Goal: Task Accomplishment & Management: Manage account settings

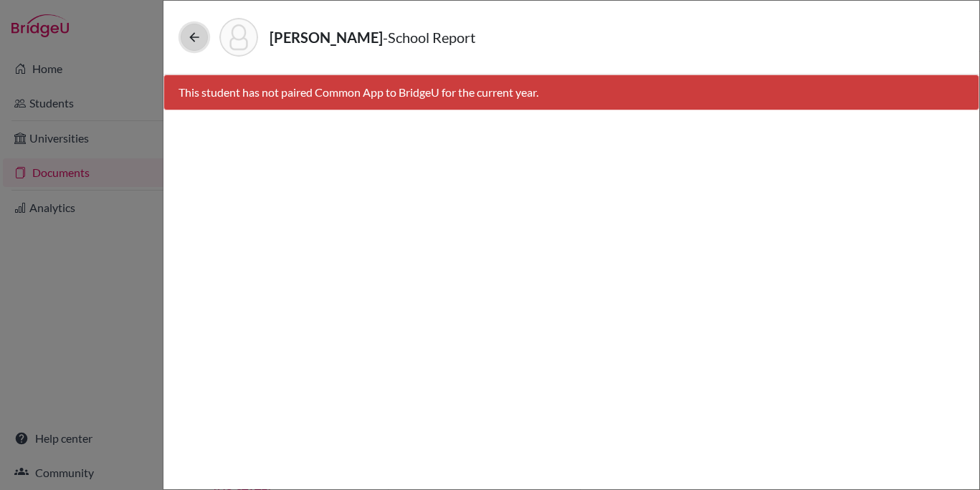
click at [193, 37] on icon at bounding box center [194, 37] width 14 height 14
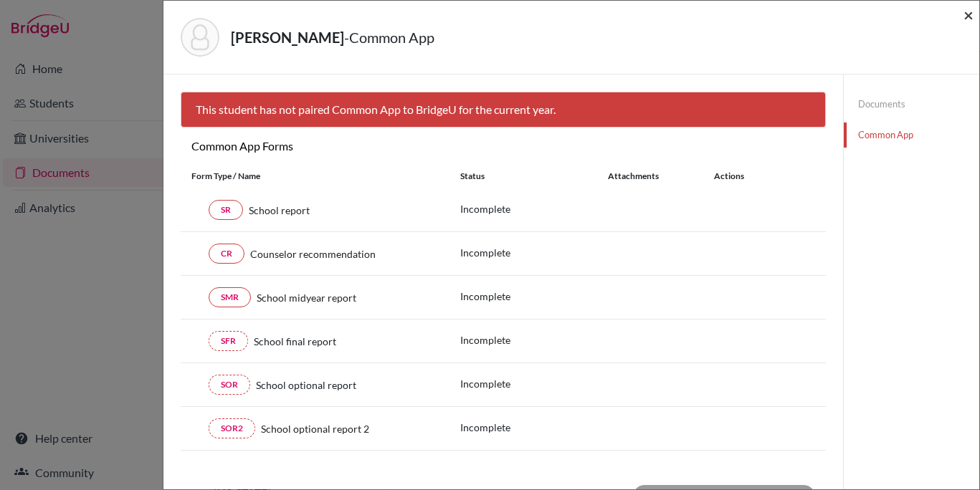
click at [967, 14] on span "×" at bounding box center [968, 14] width 10 height 21
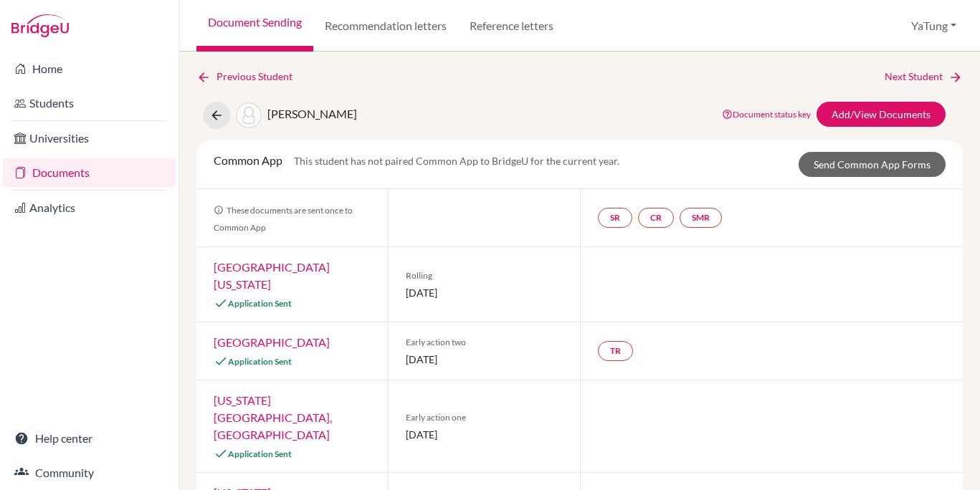
click at [307, 118] on span "CHEN, YUN-AN" at bounding box center [312, 114] width 90 height 14
click at [66, 177] on link "Documents" at bounding box center [89, 172] width 173 height 29
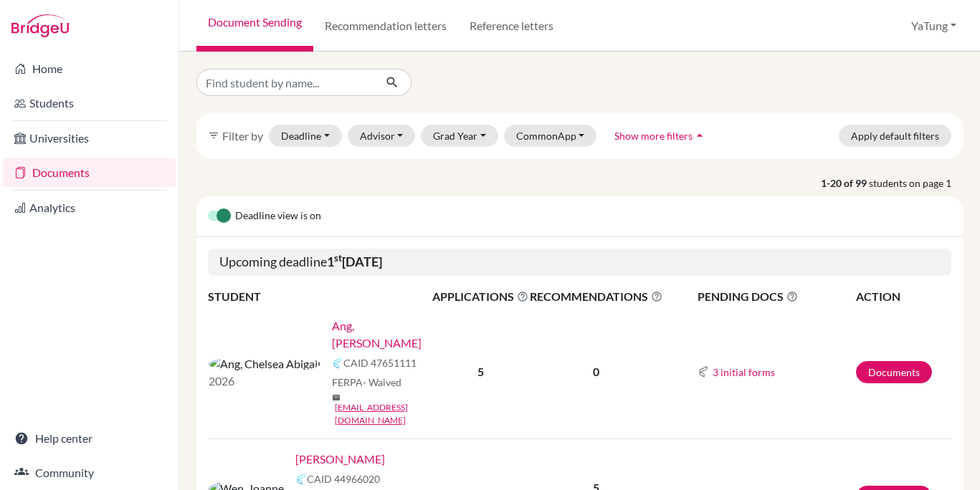
click at [72, 171] on link "Documents" at bounding box center [89, 172] width 173 height 29
click at [929, 32] on button "YaTung" at bounding box center [933, 25] width 58 height 27
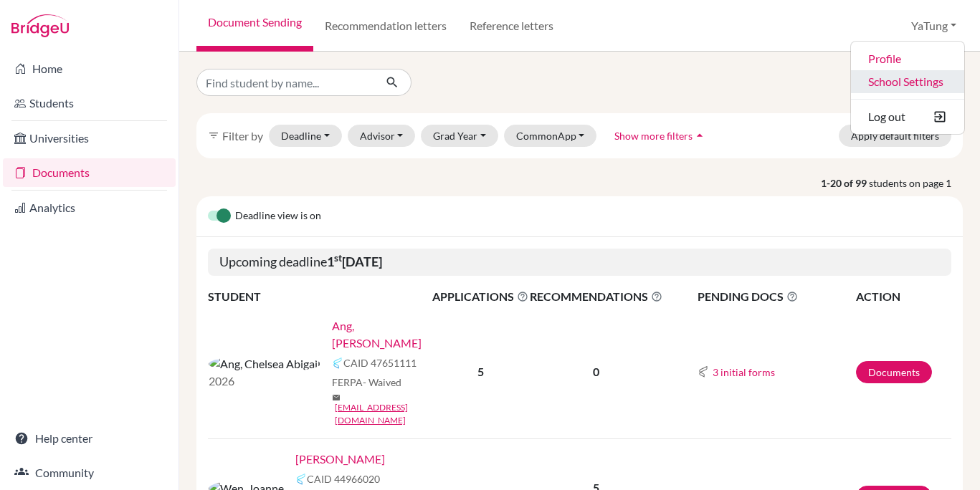
click at [899, 80] on link "School Settings" at bounding box center [907, 81] width 113 height 23
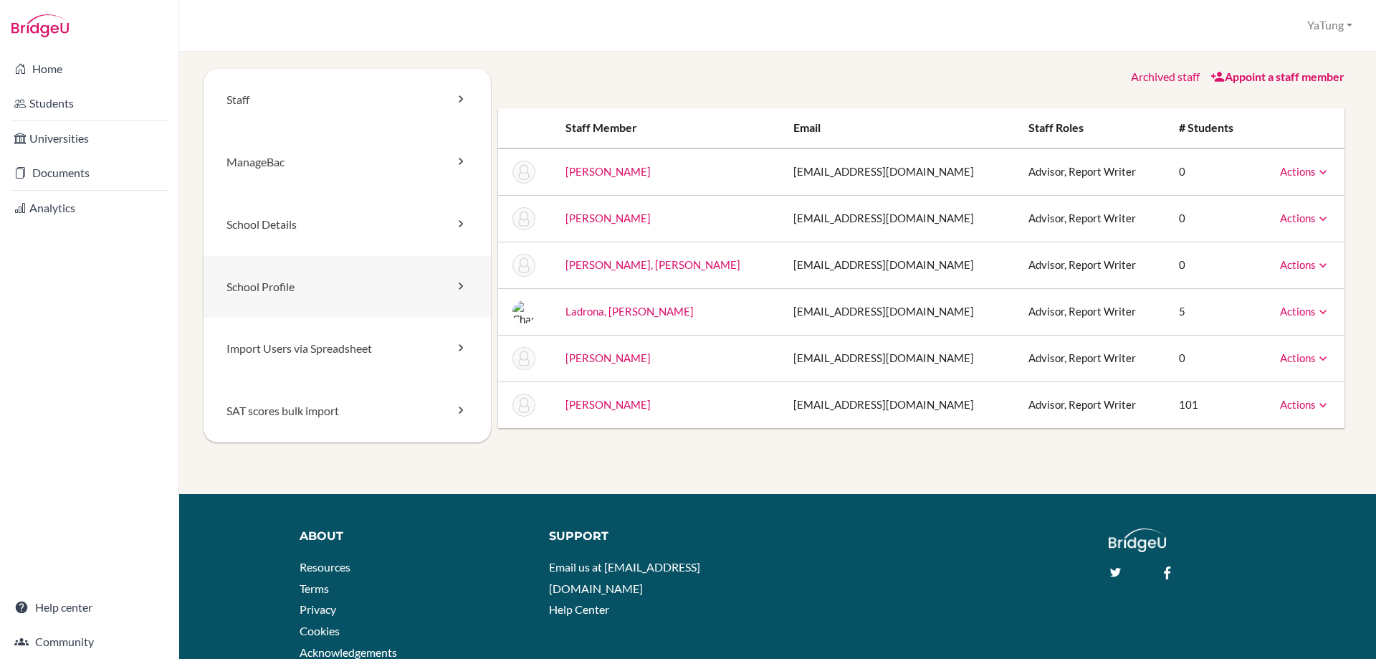
click at [311, 268] on link "School Profile" at bounding box center [347, 287] width 287 height 62
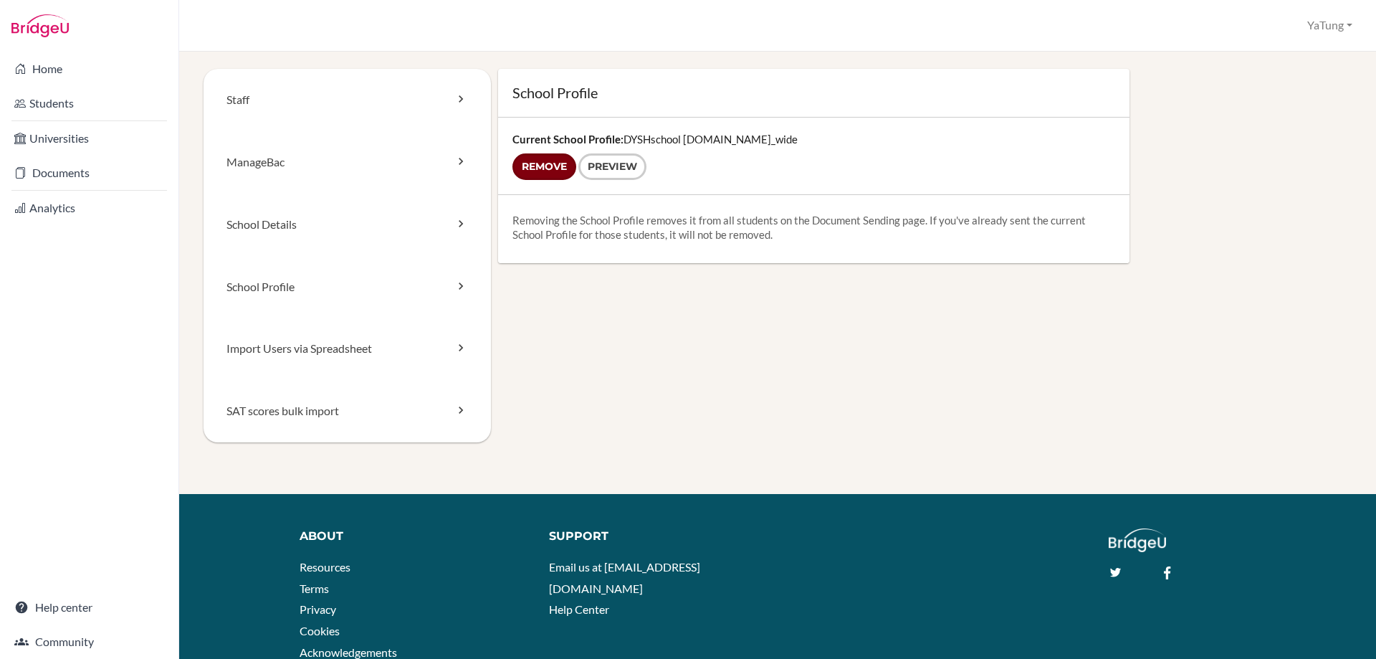
click at [536, 168] on input "Remove" at bounding box center [544, 166] width 64 height 27
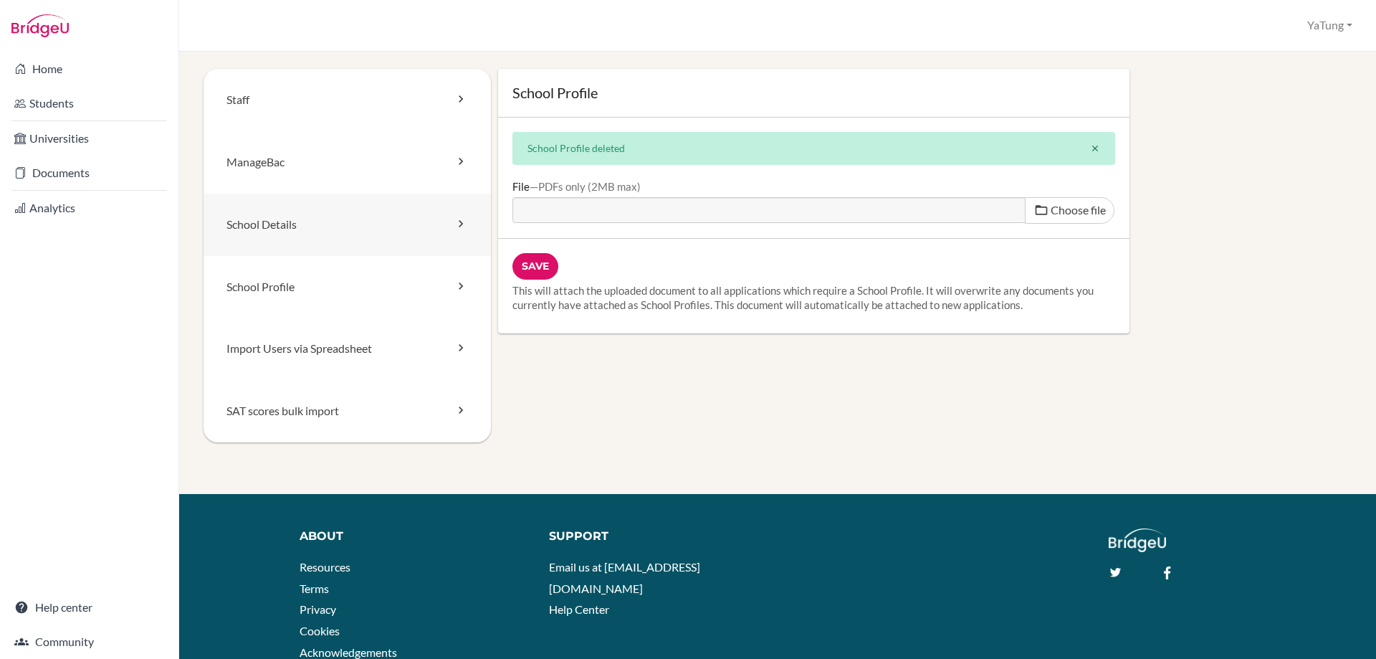
click at [290, 214] on link "School Details" at bounding box center [347, 225] width 287 height 62
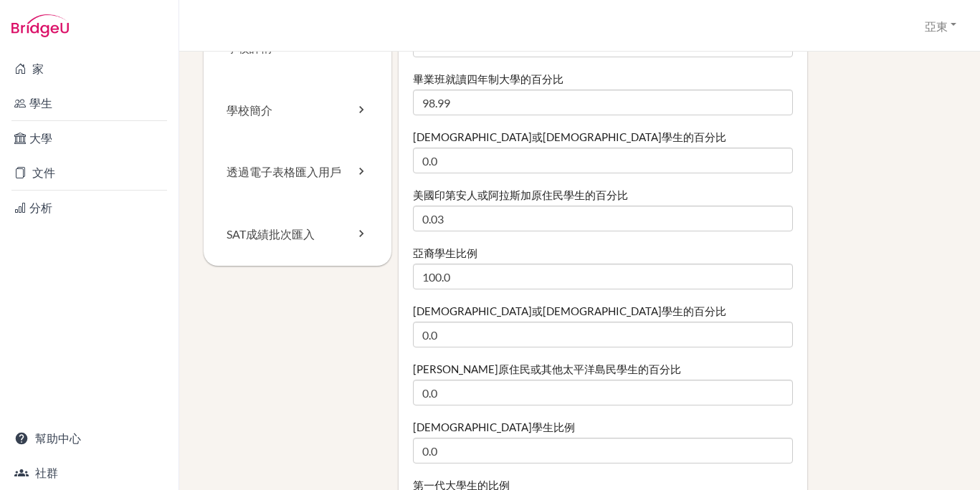
scroll to position [143, 0]
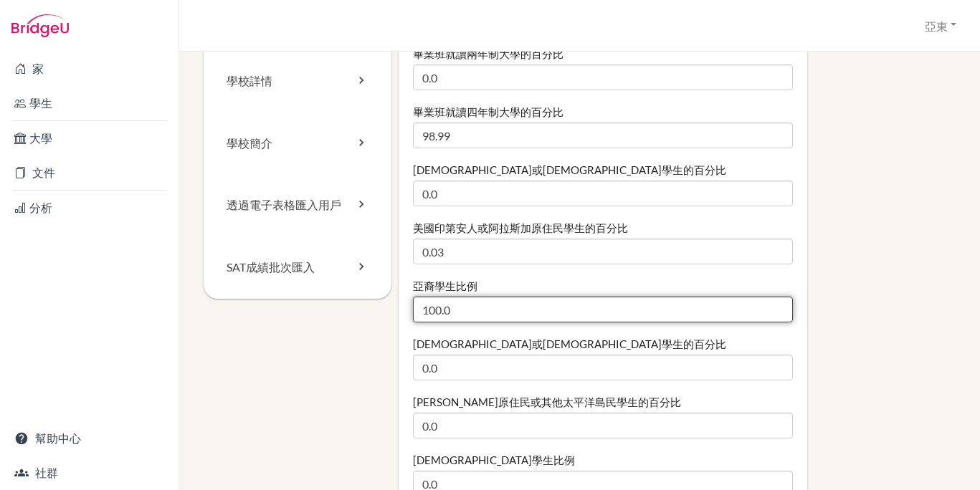
drag, startPoint x: 437, startPoint y: 315, endPoint x: 415, endPoint y: 315, distance: 22.2
click at [415, 315] on input "100.0" at bounding box center [603, 310] width 380 height 26
type input "99.0"
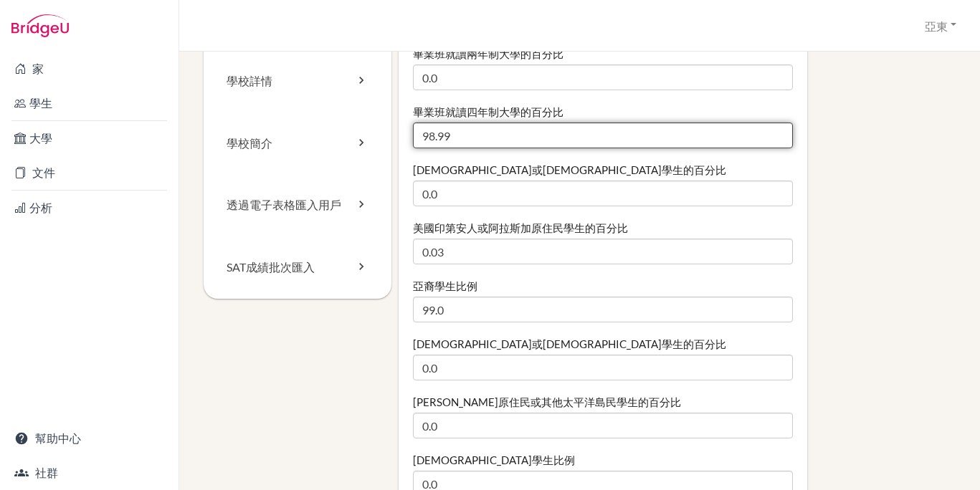
click at [452, 135] on input "98.99" at bounding box center [603, 136] width 380 height 26
type input "98"
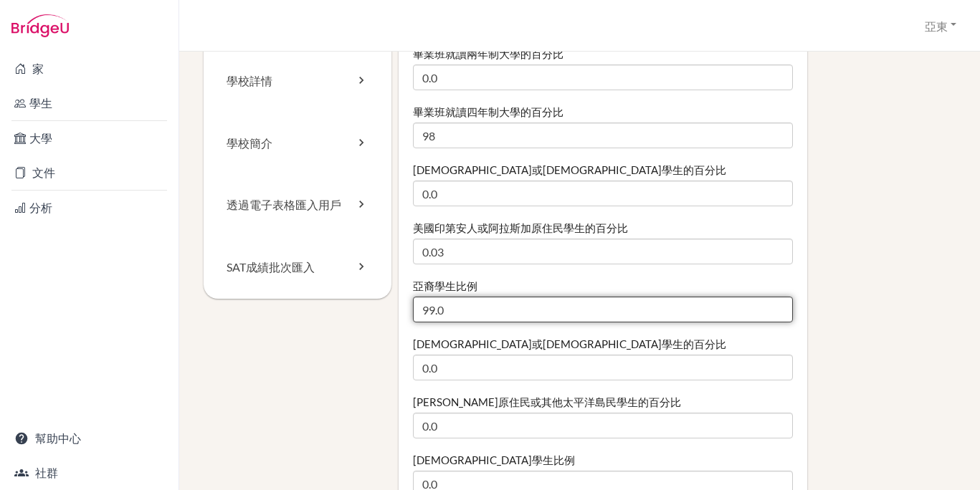
click at [486, 309] on input "99.0" at bounding box center [603, 310] width 380 height 26
click at [430, 307] on input "99.0" at bounding box center [603, 310] width 380 height 26
click at [471, 308] on input "99.0" at bounding box center [603, 310] width 380 height 26
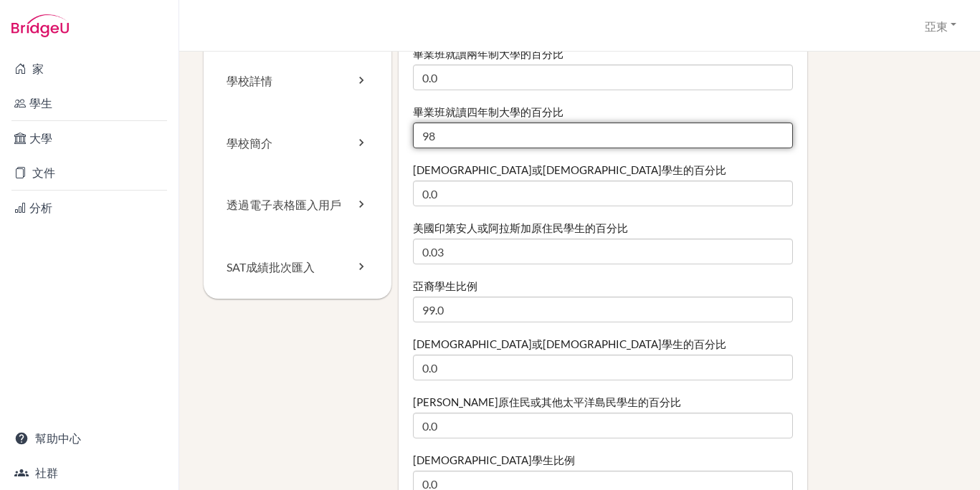
click at [480, 138] on input "98" at bounding box center [603, 136] width 380 height 26
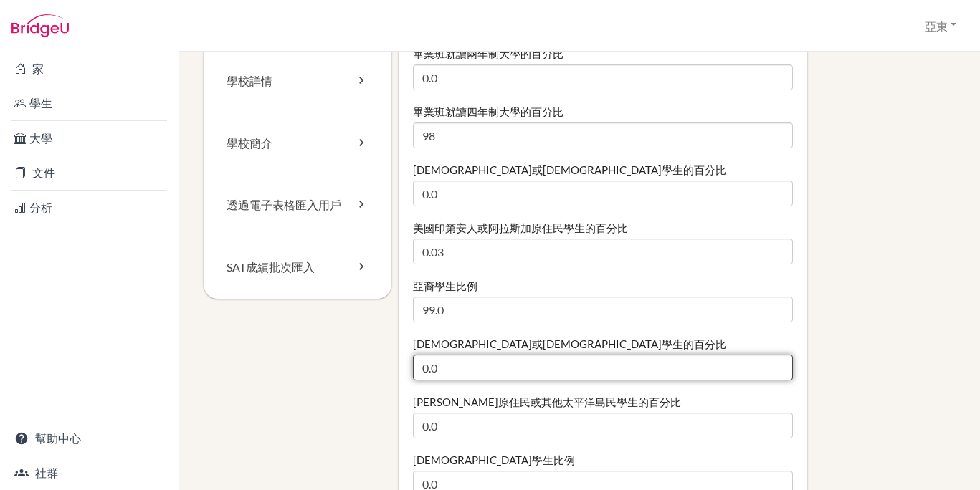
click at [482, 363] on input "0.0" at bounding box center [603, 368] width 380 height 26
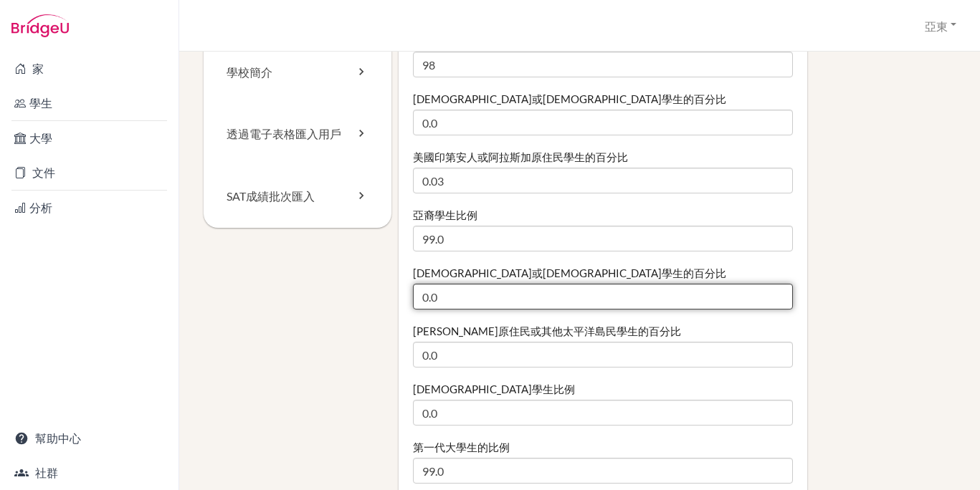
scroll to position [215, 0]
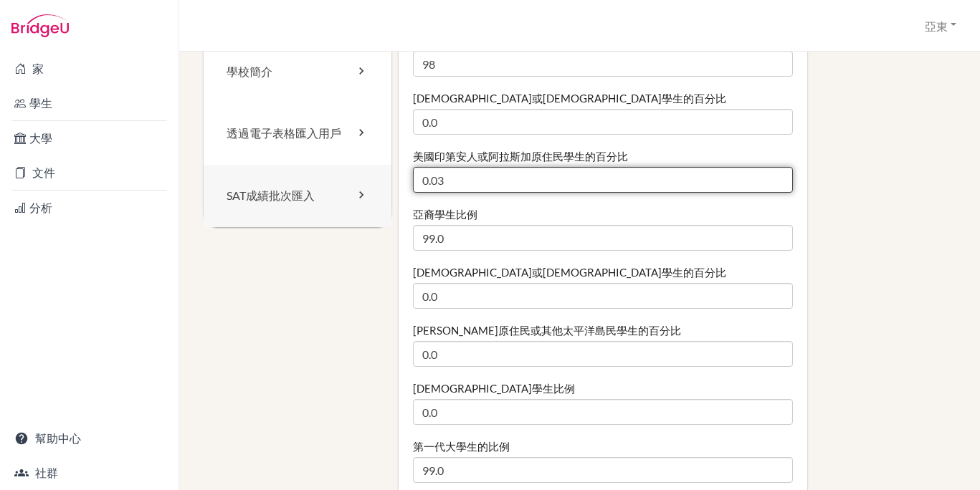
drag, startPoint x: 459, startPoint y: 183, endPoint x: 322, endPoint y: 178, distance: 137.7
click at [462, 181] on input "0.03" at bounding box center [603, 180] width 380 height 26
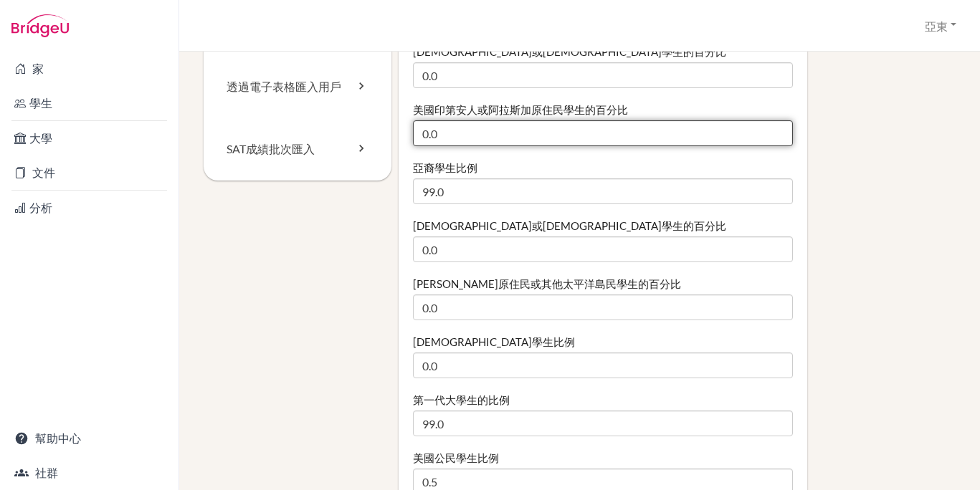
scroll to position [287, 0]
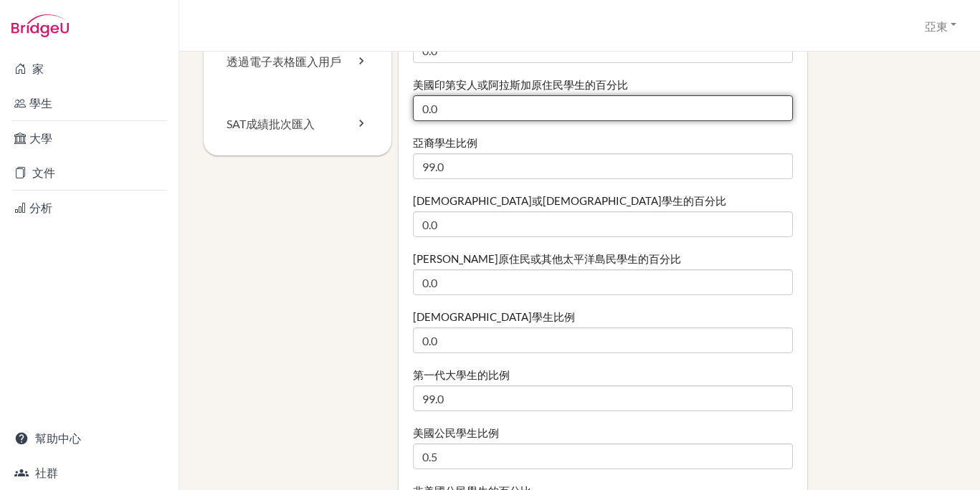
type input "0.0"
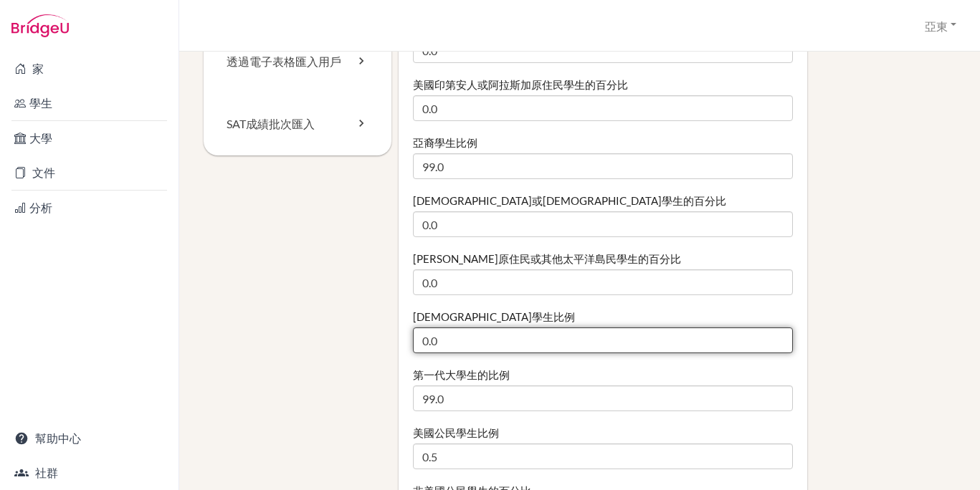
click at [510, 345] on input "0.0" at bounding box center [603, 341] width 380 height 26
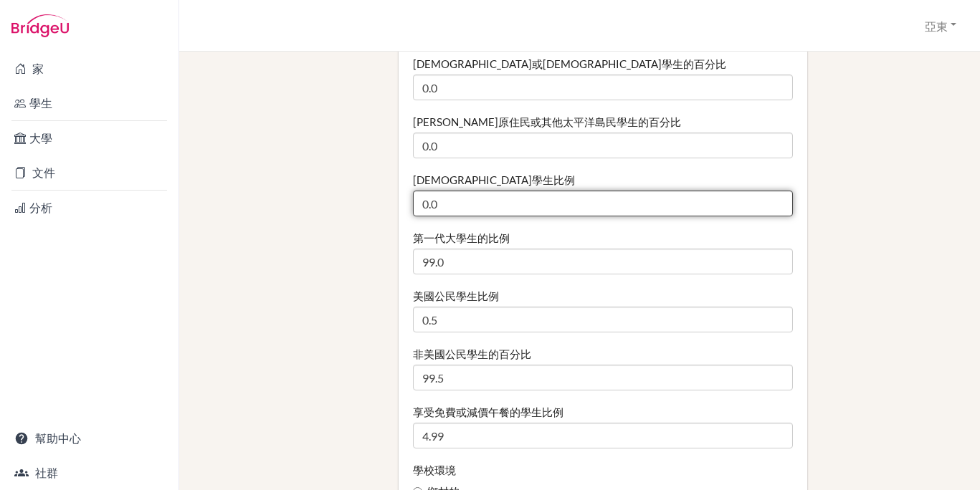
scroll to position [430, 0]
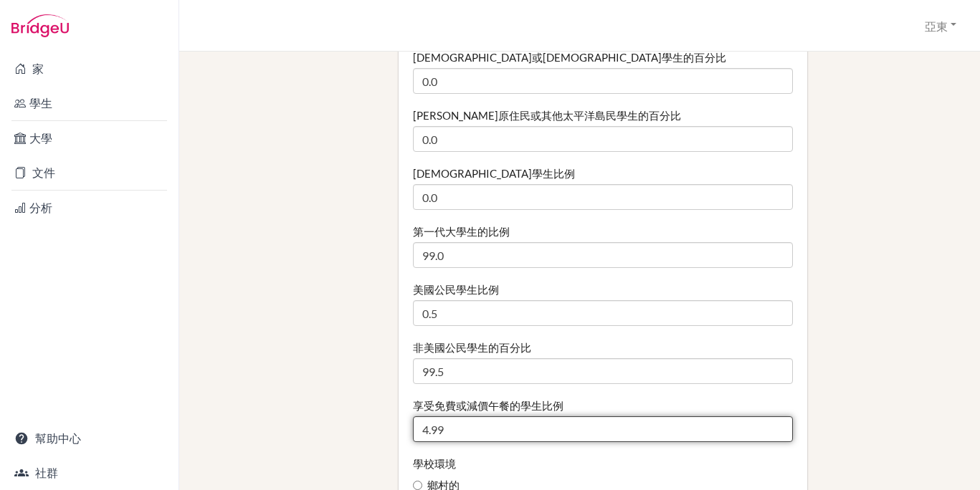
click at [474, 435] on input "4.99" at bounding box center [603, 429] width 380 height 26
drag, startPoint x: 474, startPoint y: 428, endPoint x: 373, endPoint y: 425, distance: 101.8
type input "3"
type input "5"
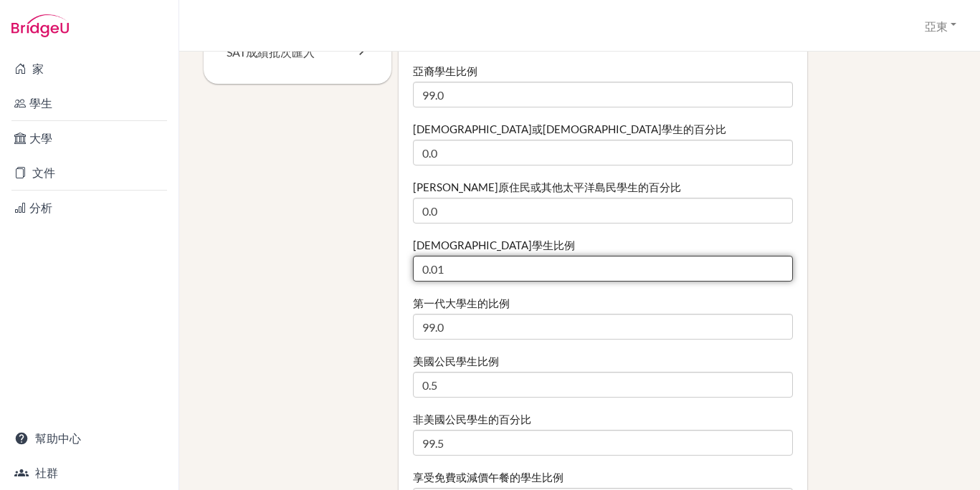
click at [768, 264] on input "0.01" at bounding box center [603, 269] width 380 height 26
click at [768, 264] on input "0.02" at bounding box center [603, 269] width 380 height 26
click at [768, 264] on input "0.03" at bounding box center [603, 269] width 380 height 26
click at [768, 267] on input "0.04" at bounding box center [603, 269] width 380 height 26
click at [768, 267] on input "0.05" at bounding box center [603, 269] width 380 height 26
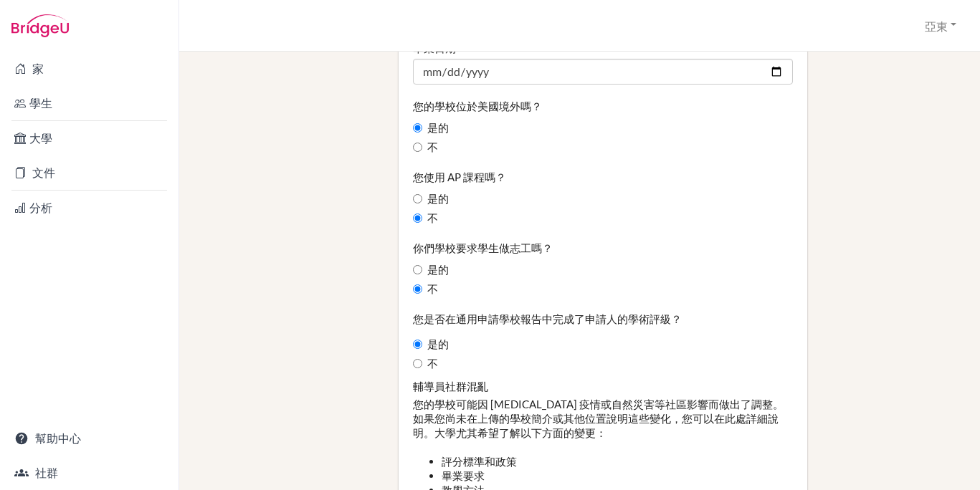
scroll to position [1290, 0]
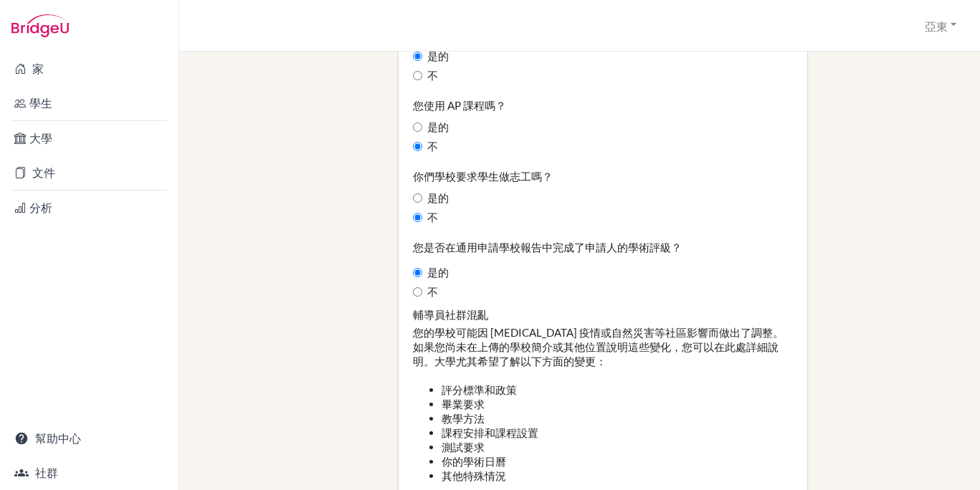
type input "0.07"
drag, startPoint x: 411, startPoint y: 247, endPoint x: 679, endPoint y: 247, distance: 268.8
click at [679, 247] on div "您是否在通用申請學校報告中完成了申請人的學術評級？ 是的 不 請描述學校要求的志工服務內容 輔導員社群混亂 您的學校可能因 COVID-19 疫情或自然災害等…" at bounding box center [603, 439] width 380 height 398
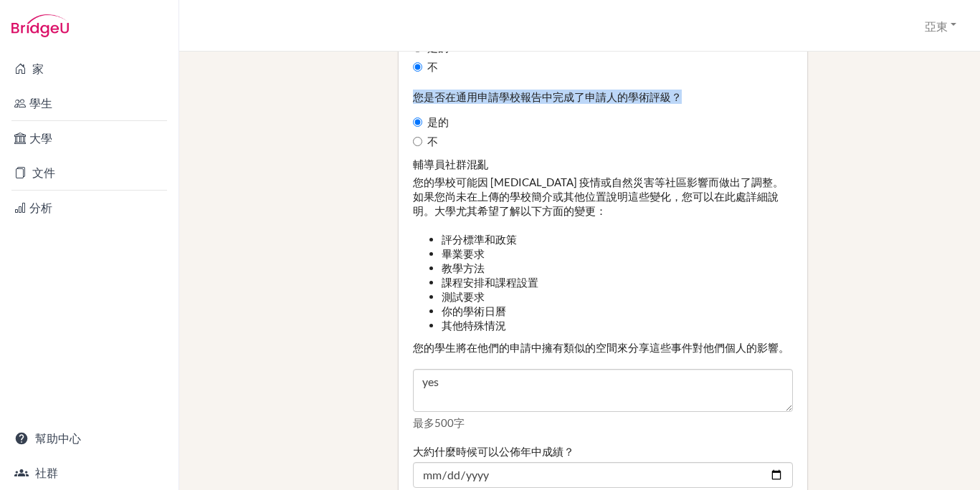
scroll to position [1433, 0]
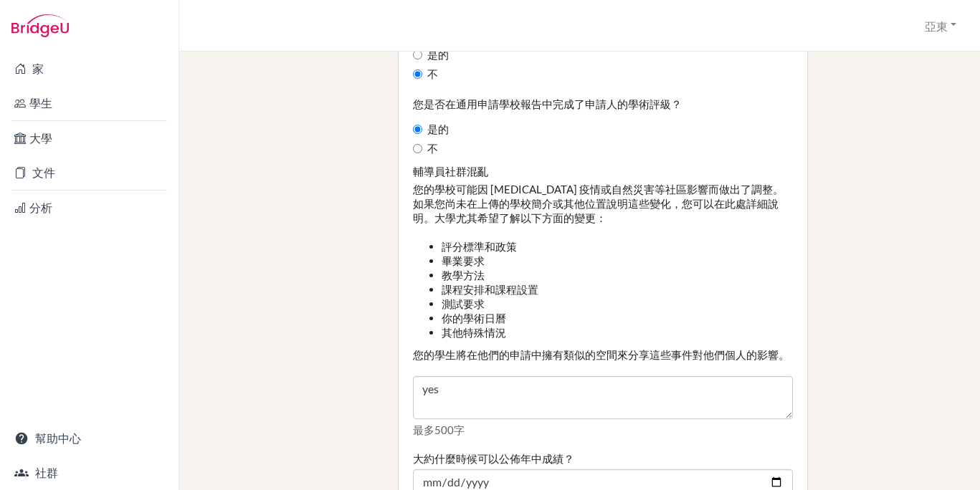
click at [427, 192] on font "您的學校可能因 COVID-19 疫情或自然災害等社區影響而做出了調整。如果您尚未在上傳的學校簡介或其他位置說明這些變化，您可以在此處詳細說明。大學尤其希望了…" at bounding box center [598, 204] width 371 height 42
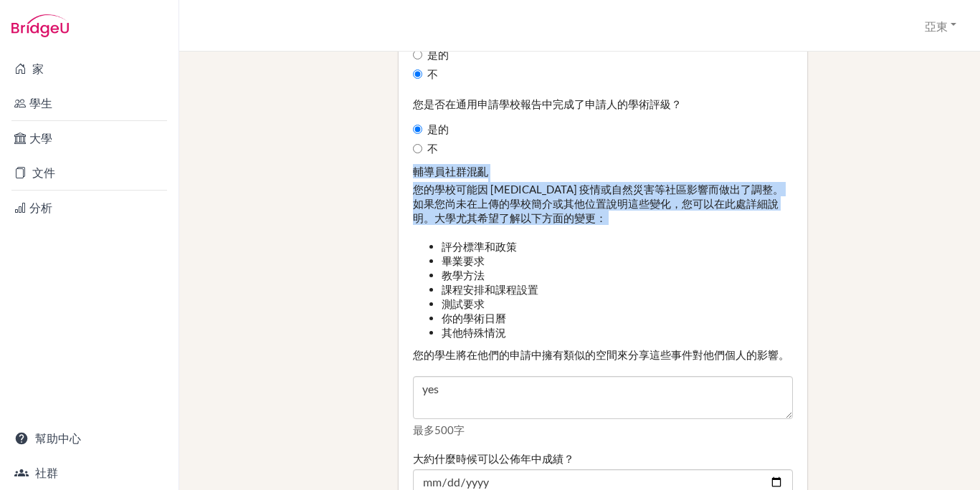
drag, startPoint x: 408, startPoint y: 173, endPoint x: 813, endPoint y: 230, distance: 409.0
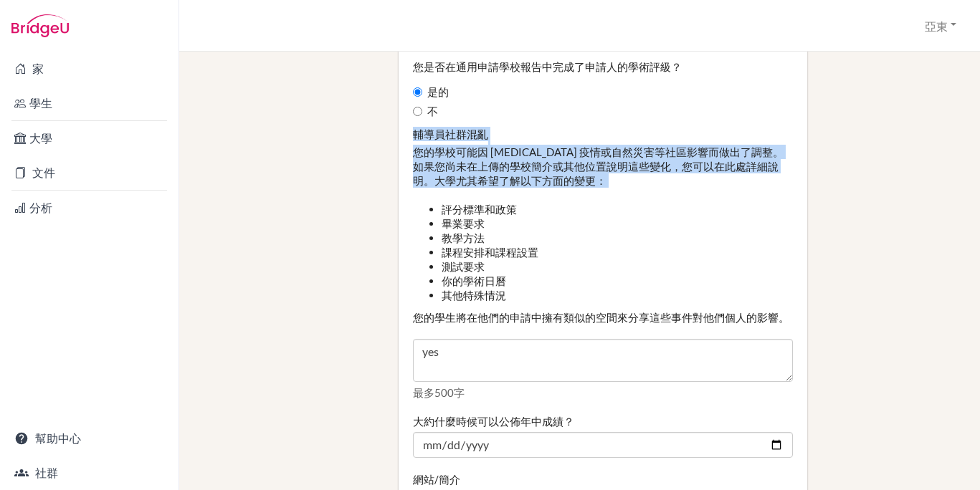
scroll to position [1577, 0]
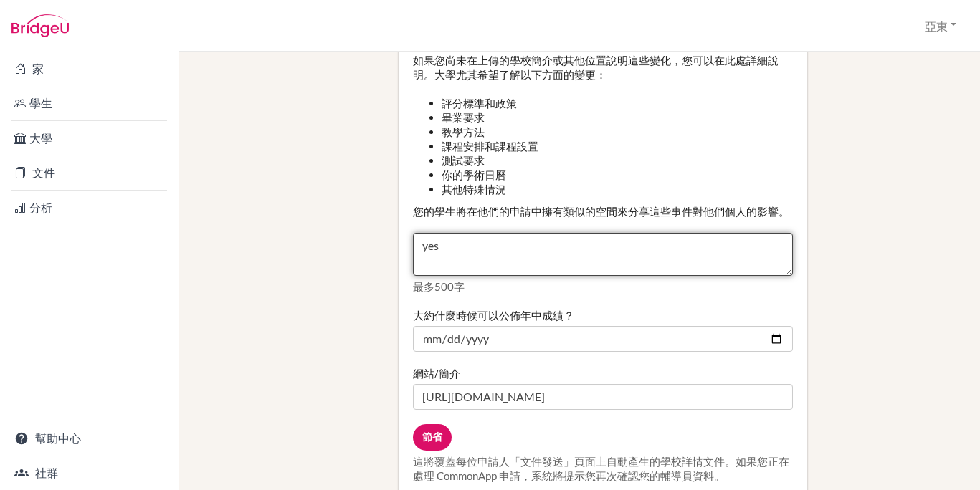
click at [503, 275] on textarea "yes" at bounding box center [603, 254] width 380 height 43
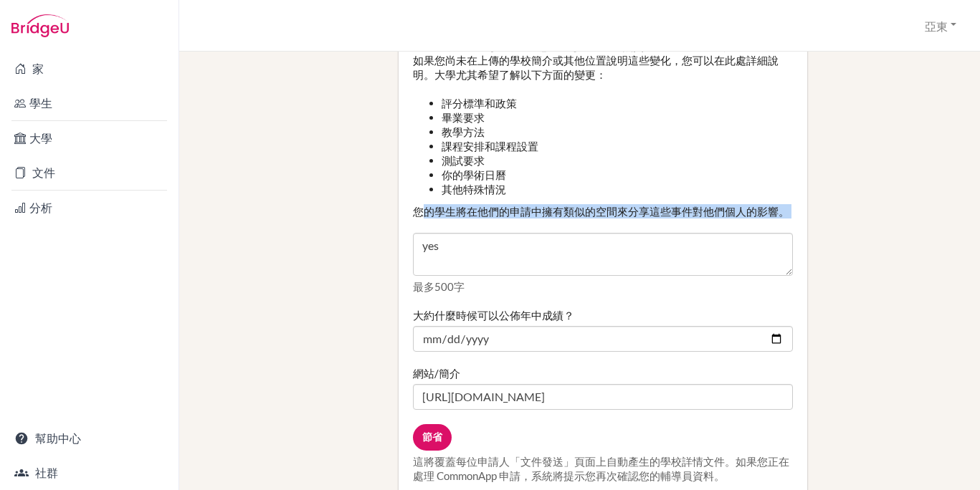
drag, startPoint x: 413, startPoint y: 209, endPoint x: 591, endPoint y: 239, distance: 180.3
click at [591, 239] on div "輔導員社群混亂 您的學校可能因 COVID-19 疫情或自然災害等社區影響而做出了調整。如果您尚未在上傳的學校簡介或其他位置說明這些變化，您可以在此處詳細說明…" at bounding box center [603, 157] width 380 height 273
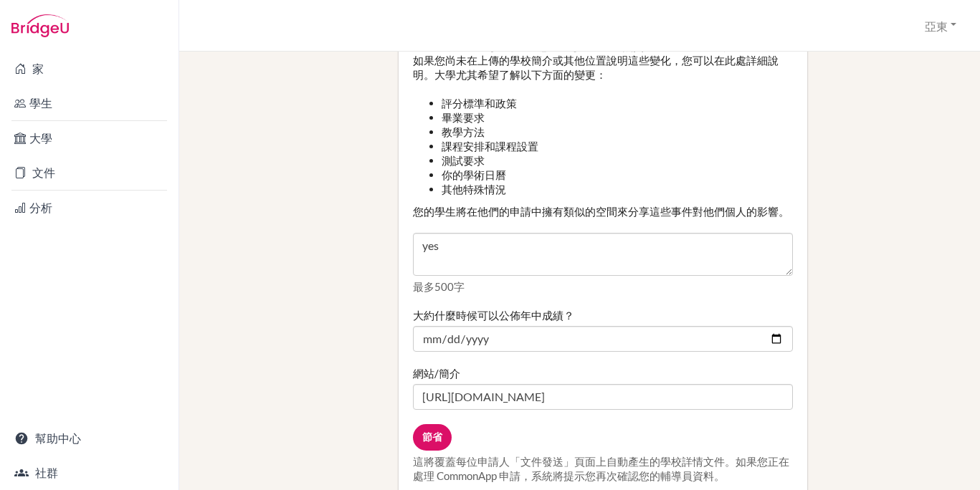
click at [520, 317] on div "您是否在通用申請學校報告中完成了申請人的學術評級？ 是的 不 請描述學校要求的志工服務內容 輔導員社群混亂 您的學校可能因 COVID-19 疫情或自然災害等…" at bounding box center [603, 152] width 380 height 398
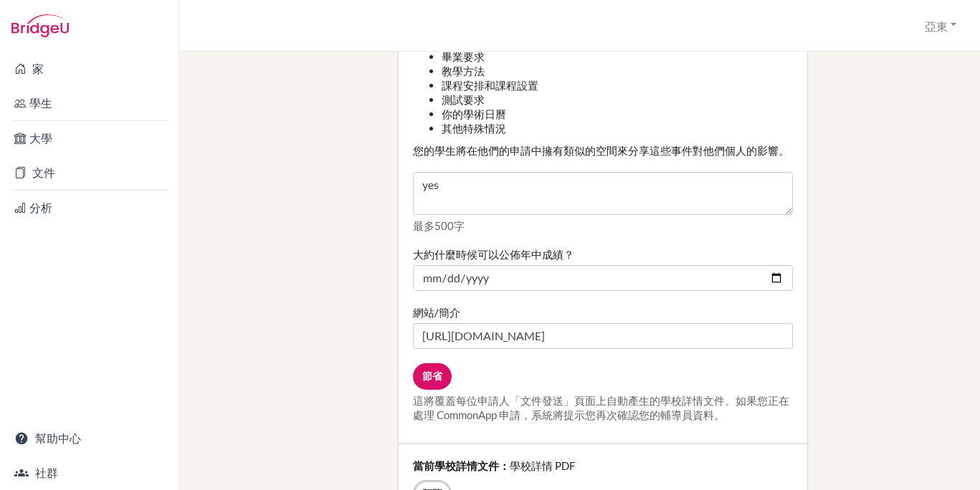
scroll to position [1720, 0]
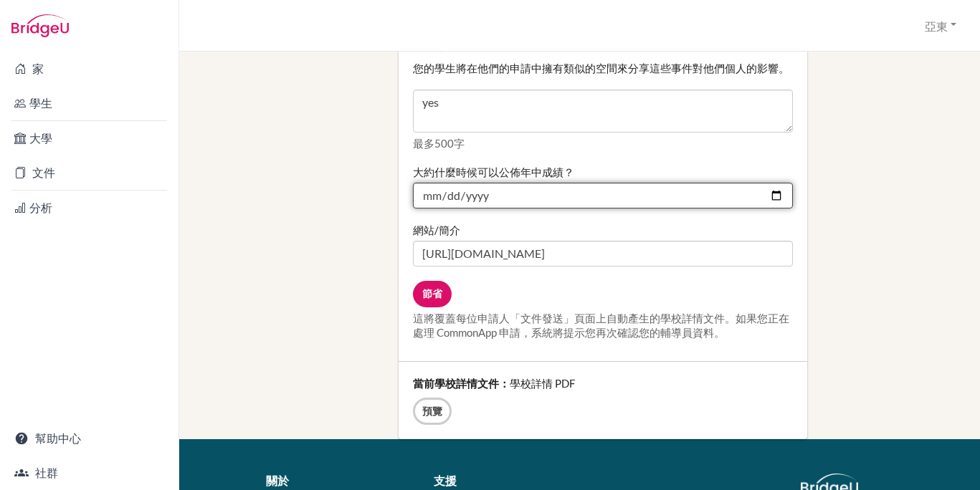
click at [772, 209] on input "2024-07-05" at bounding box center [603, 196] width 380 height 26
type input "2026-07-06"
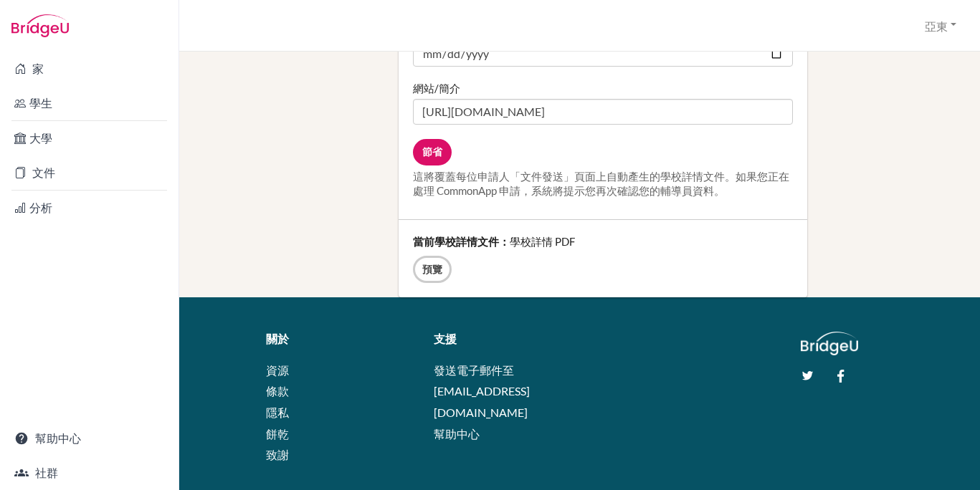
scroll to position [1863, 0]
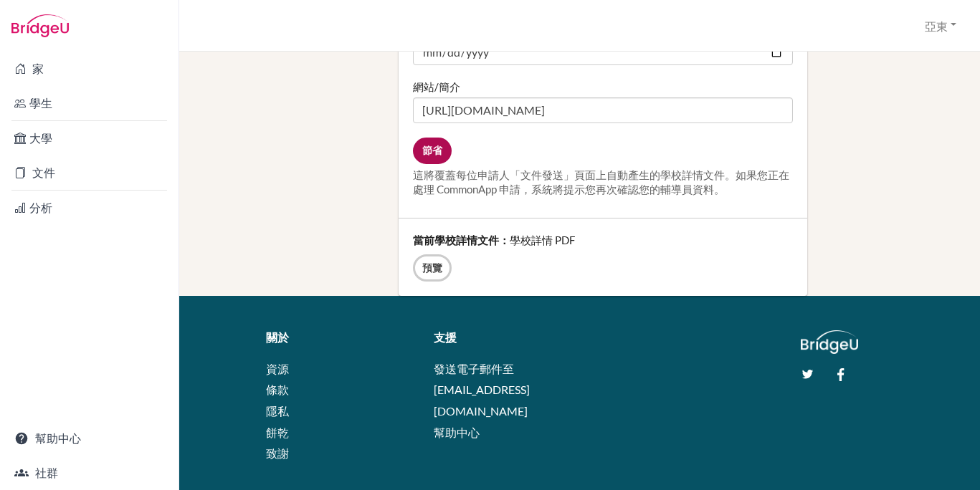
click at [431, 164] on input "節省" at bounding box center [432, 151] width 39 height 27
type input "Save"
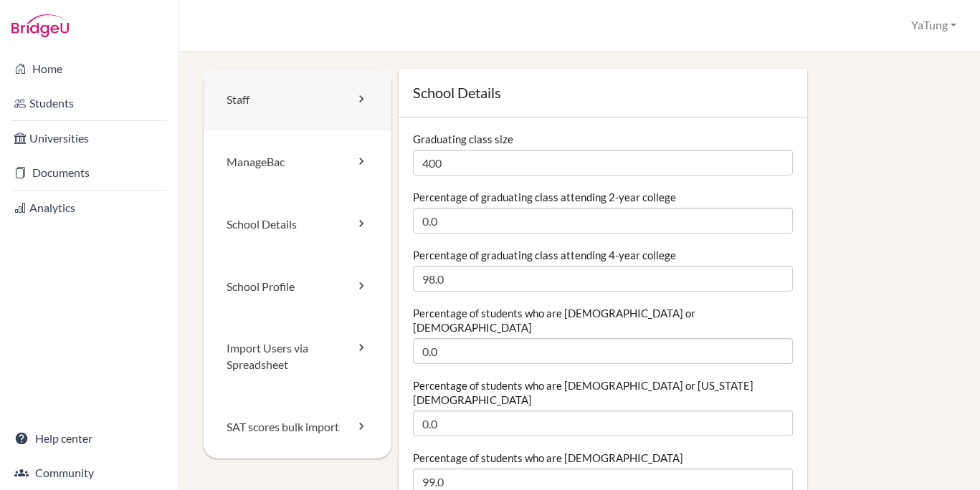
click at [320, 115] on link "Staff" at bounding box center [298, 100] width 188 height 62
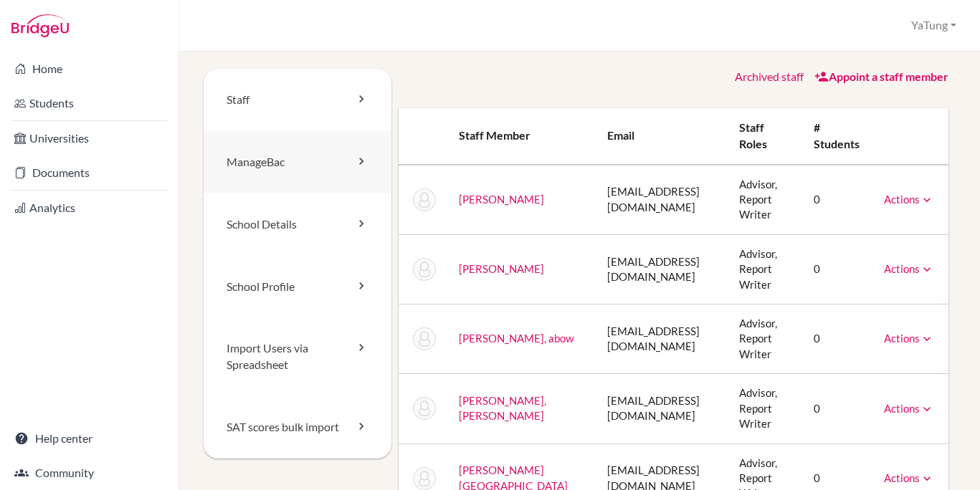
click at [299, 170] on link "ManageBac" at bounding box center [298, 162] width 188 height 62
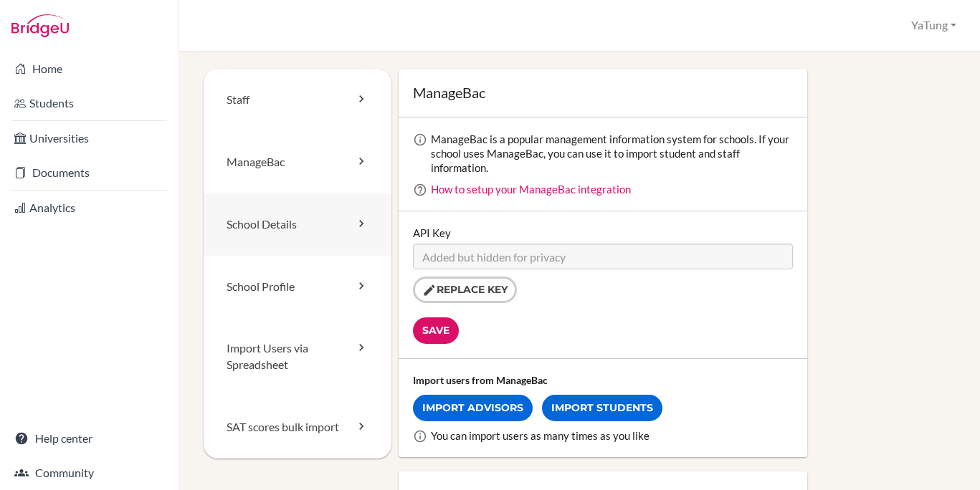
click at [311, 234] on link "School Details" at bounding box center [298, 225] width 188 height 62
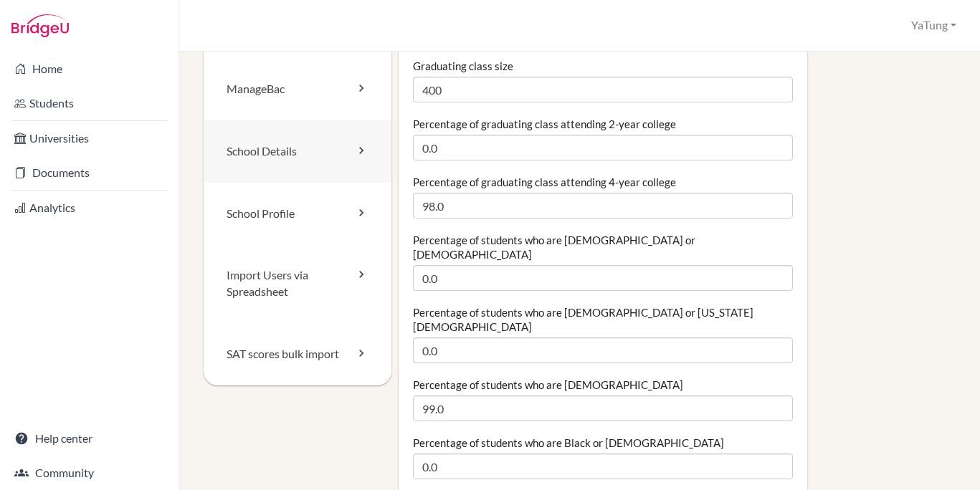
scroll to position [143, 0]
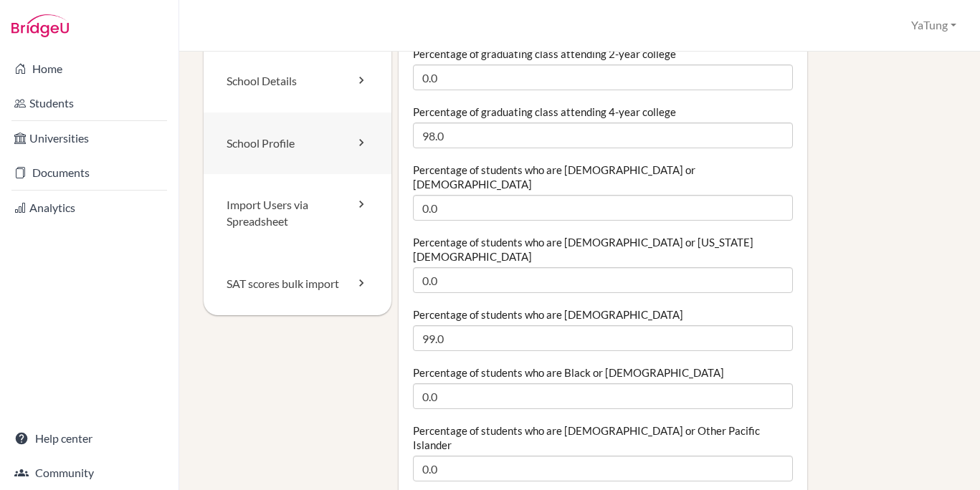
click at [305, 143] on link "School Profile" at bounding box center [298, 144] width 188 height 62
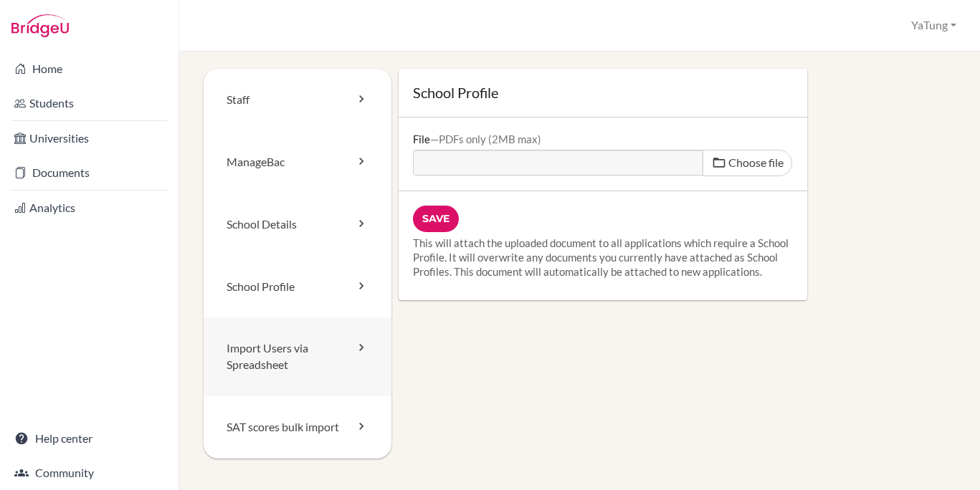
click at [282, 353] on link "Import Users via Spreadsheet" at bounding box center [298, 356] width 188 height 79
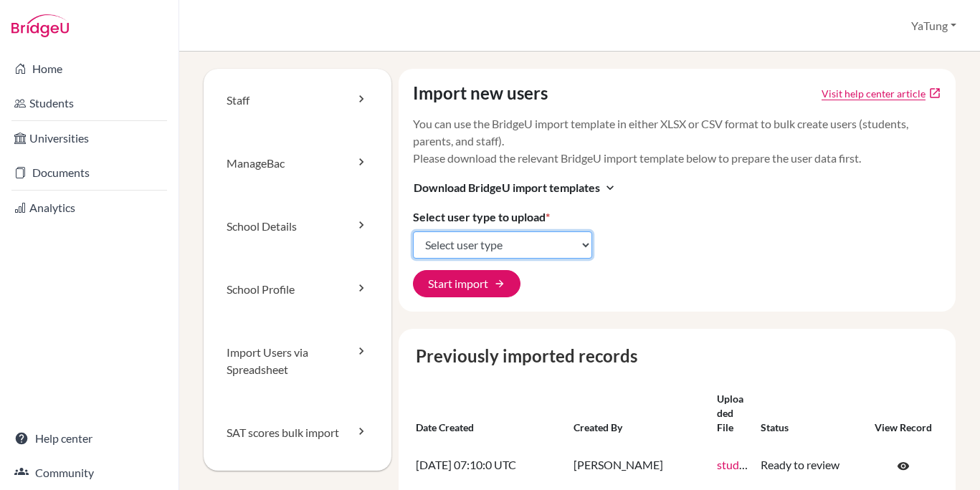
click at [514, 250] on select "Select user type Students Students and parents Parents Advisors Report writers" at bounding box center [502, 244] width 179 height 27
click at [664, 207] on div "Import new users Visit help center article open_in_new You can use the BridgeU …" at bounding box center [676, 190] width 557 height 243
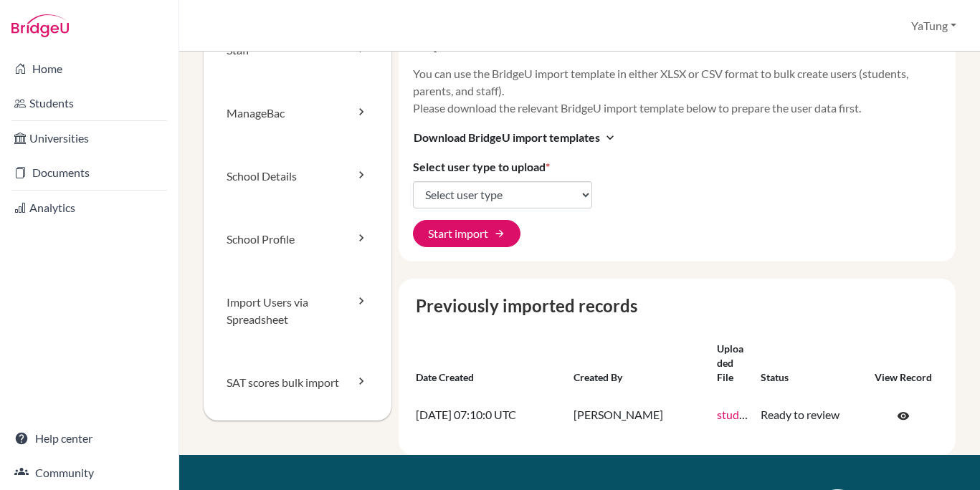
scroll to position [143, 0]
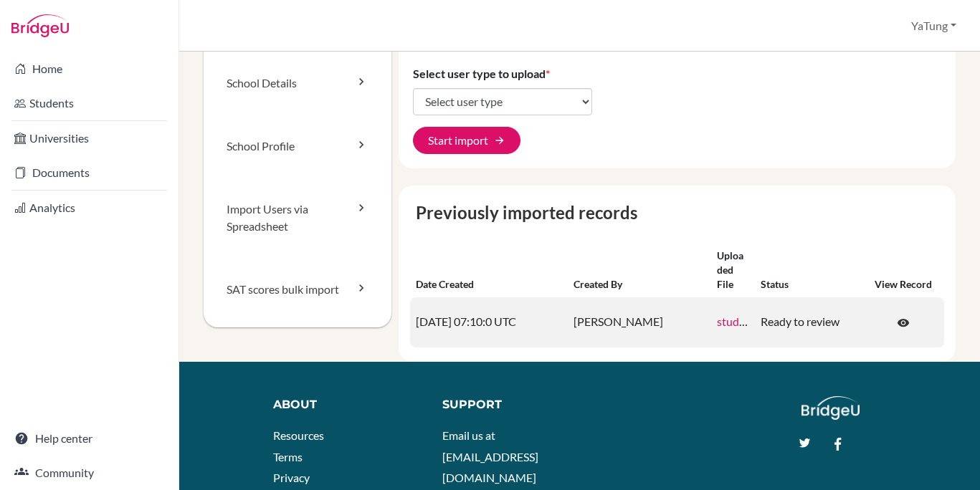
click at [725, 323] on link "students__1_.xlsx" at bounding box center [759, 322] width 85 height 14
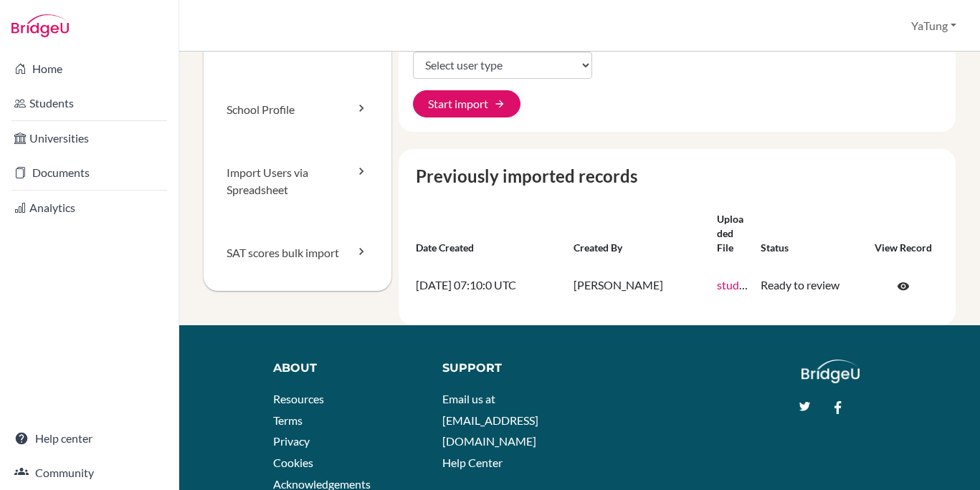
scroll to position [215, 0]
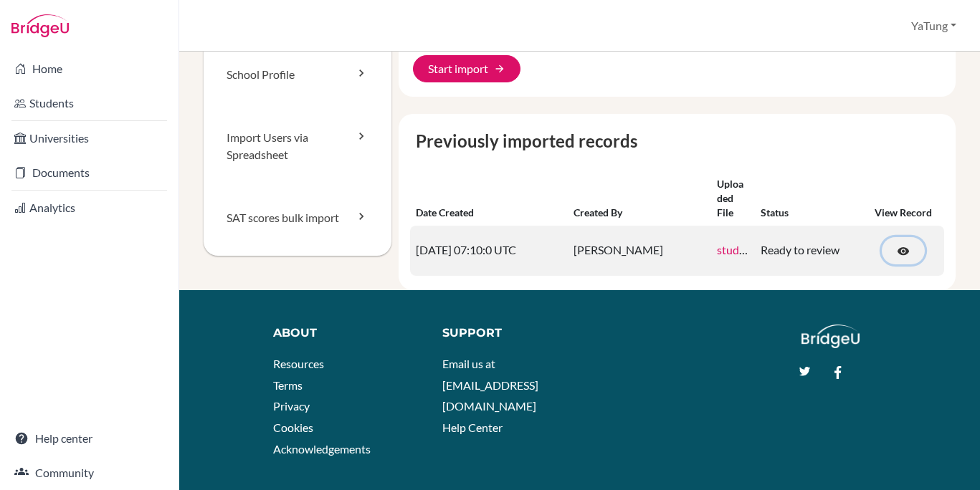
click at [897, 247] on span "visibility" at bounding box center [903, 251] width 13 height 13
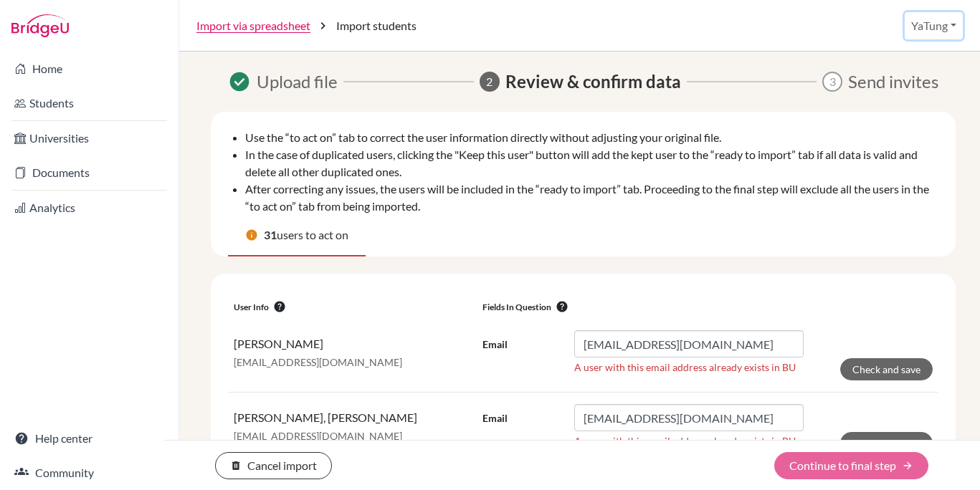
click at [924, 35] on button "YaTung" at bounding box center [933, 25] width 58 height 27
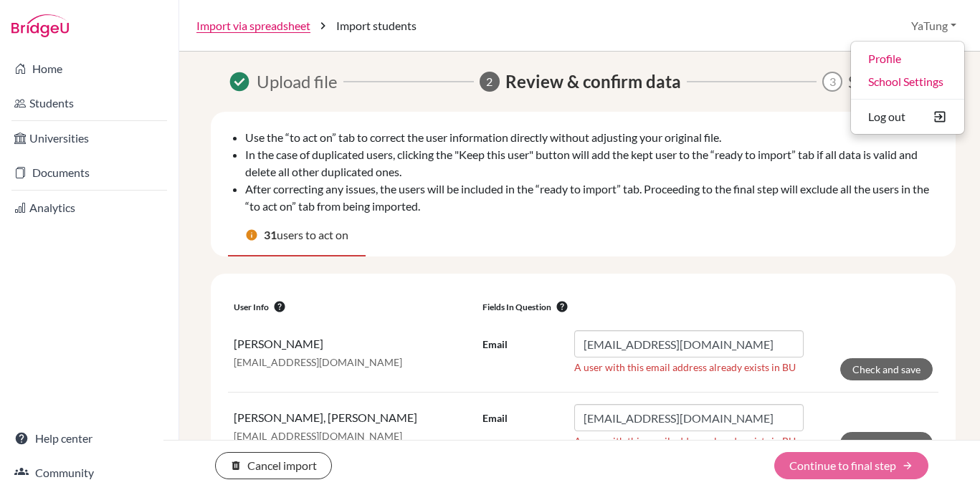
click at [694, 163] on li "In the case of duplicated users, clicking the "Keep this user" button will add …" at bounding box center [591, 163] width 693 height 34
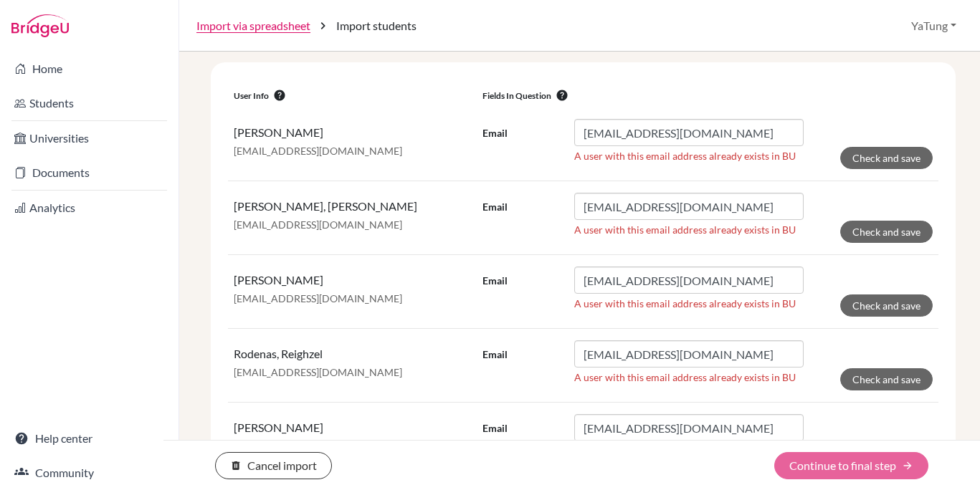
scroll to position [430, 0]
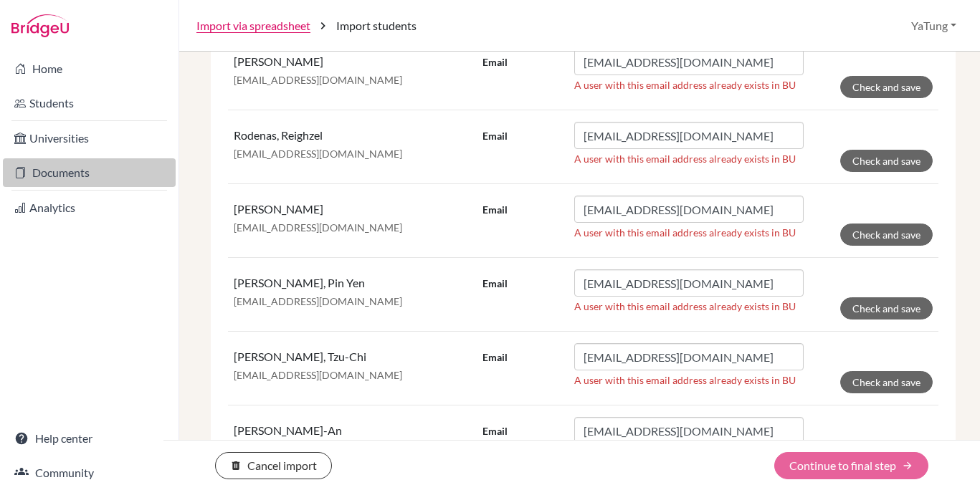
click at [55, 160] on link "Documents" at bounding box center [89, 172] width 173 height 29
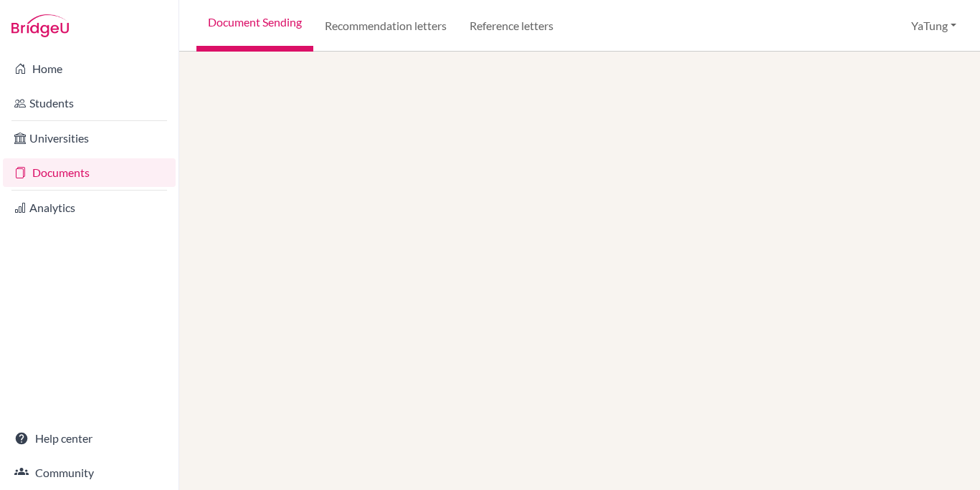
click at [940, 22] on button "YaTung" at bounding box center [933, 25] width 58 height 27
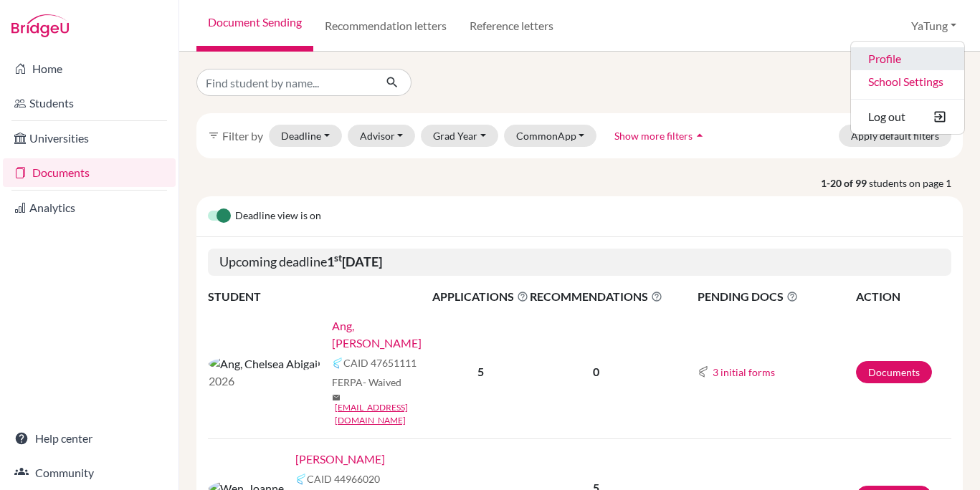
click at [887, 52] on link "Profile" at bounding box center [907, 58] width 113 height 23
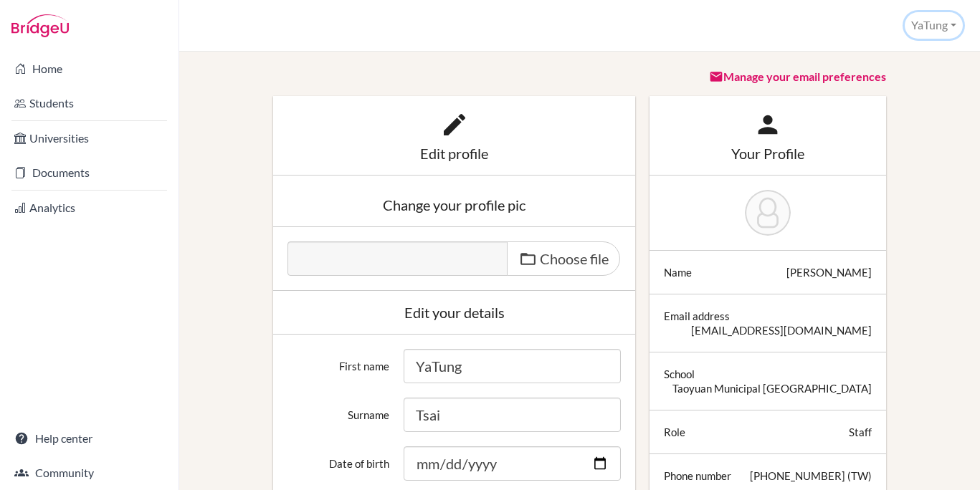
click at [944, 21] on button "YaTung" at bounding box center [933, 25] width 58 height 27
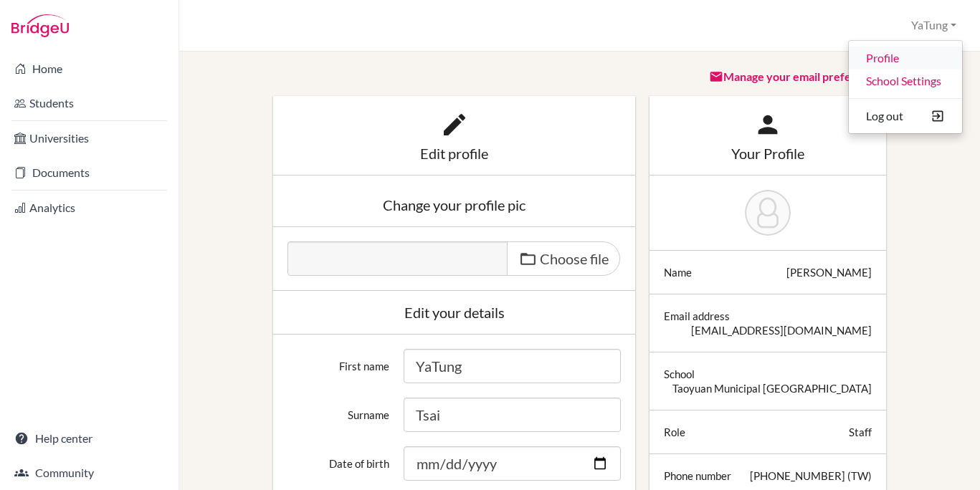
click at [899, 64] on link "Profile" at bounding box center [905, 58] width 113 height 23
